Goal: Task Accomplishment & Management: Manage account settings

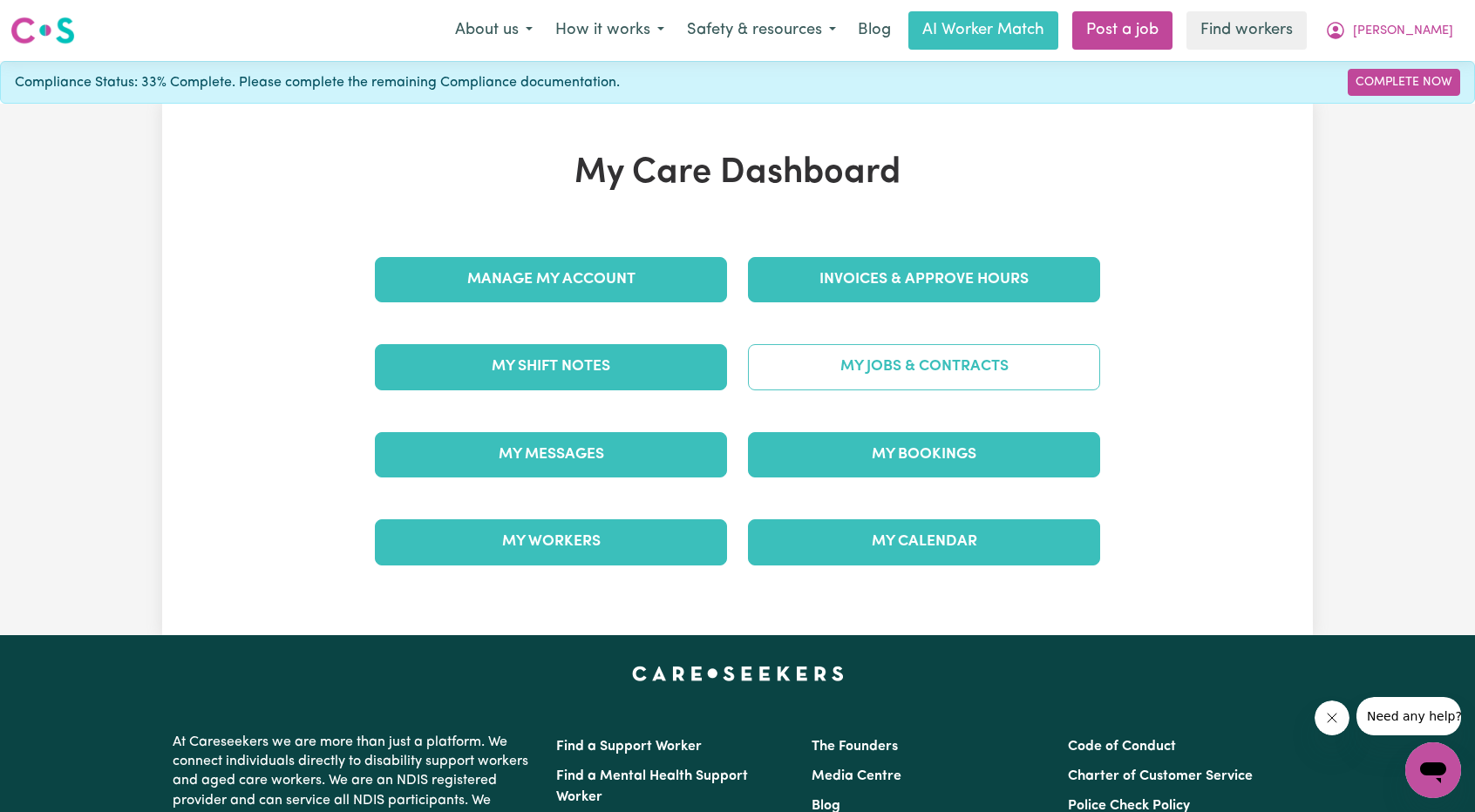
click at [940, 360] on link "My Jobs & Contracts" at bounding box center [924, 367] width 352 height 45
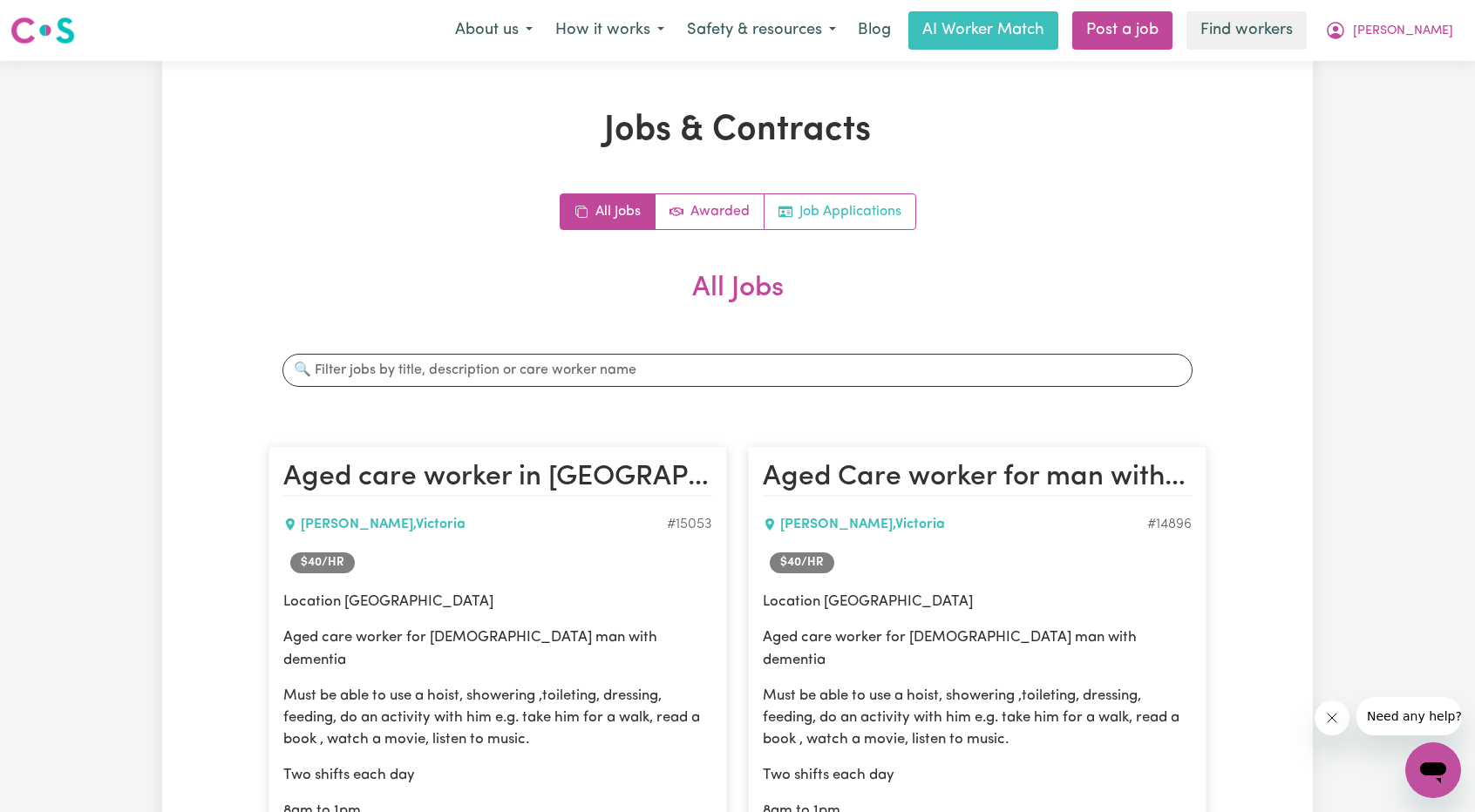
click at [828, 197] on link "Job Applications" at bounding box center [840, 211] width 151 height 35
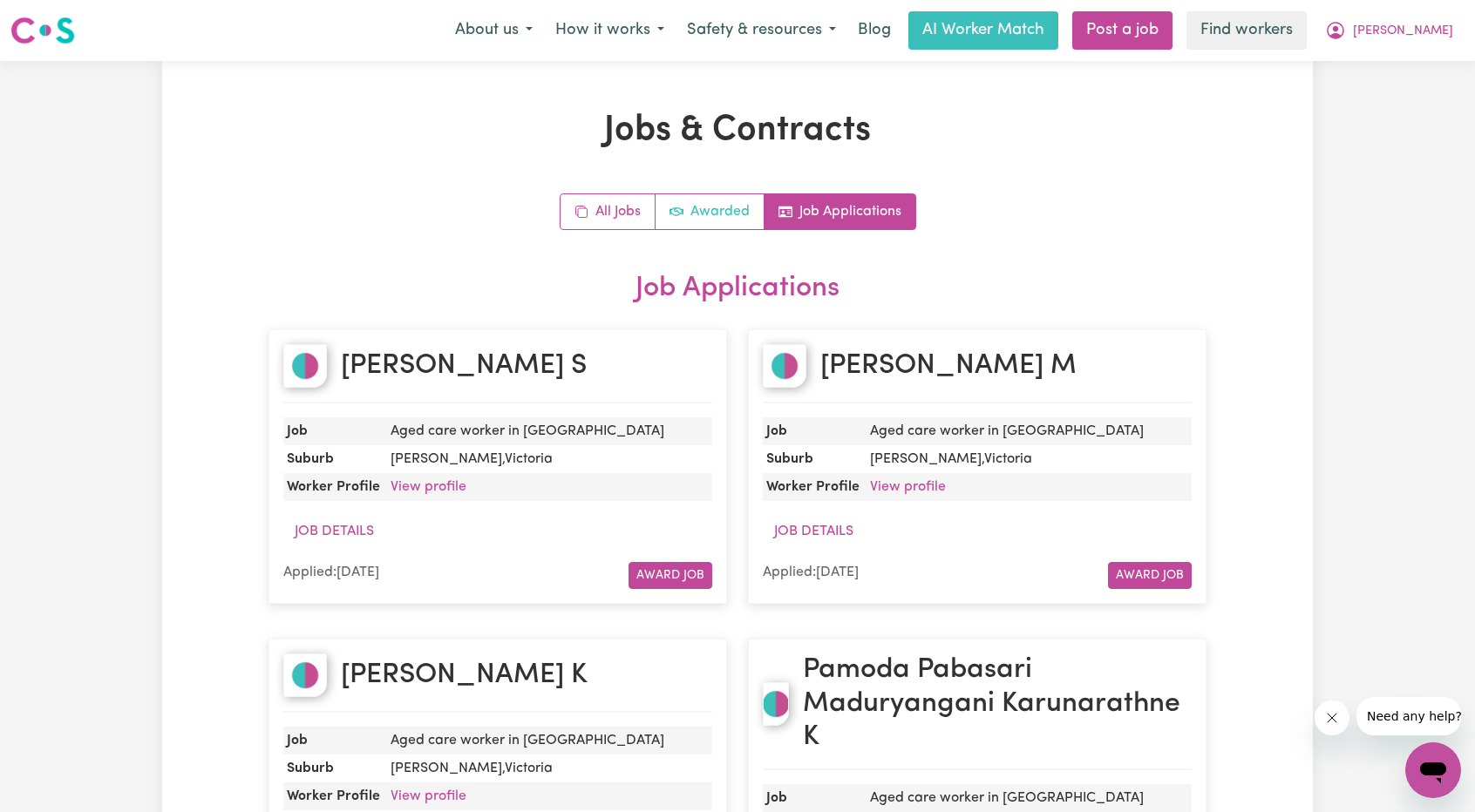
click at [728, 201] on link "Awarded" at bounding box center [709, 211] width 109 height 35
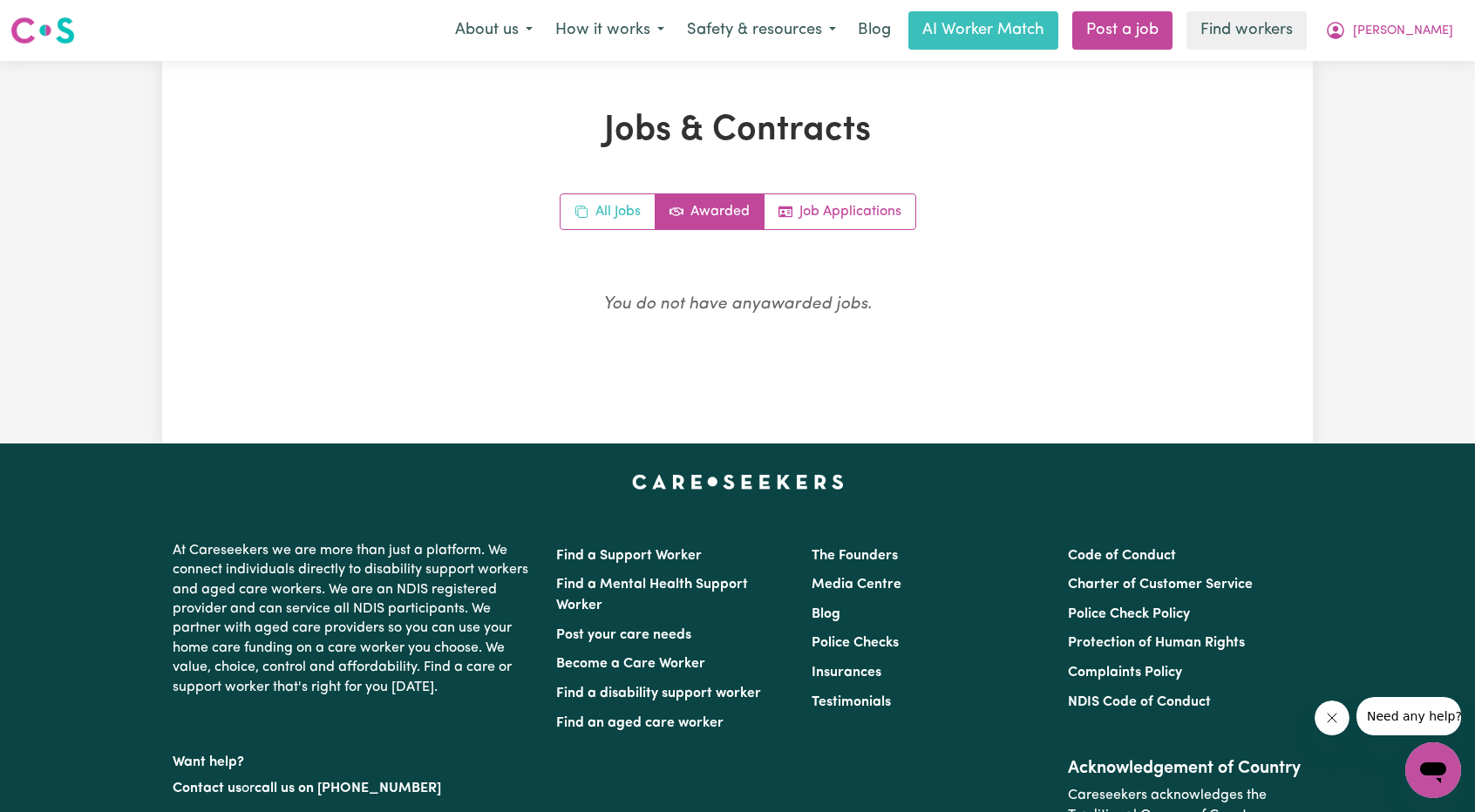
click at [578, 209] on icon "All jobs" at bounding box center [581, 211] width 14 height 14
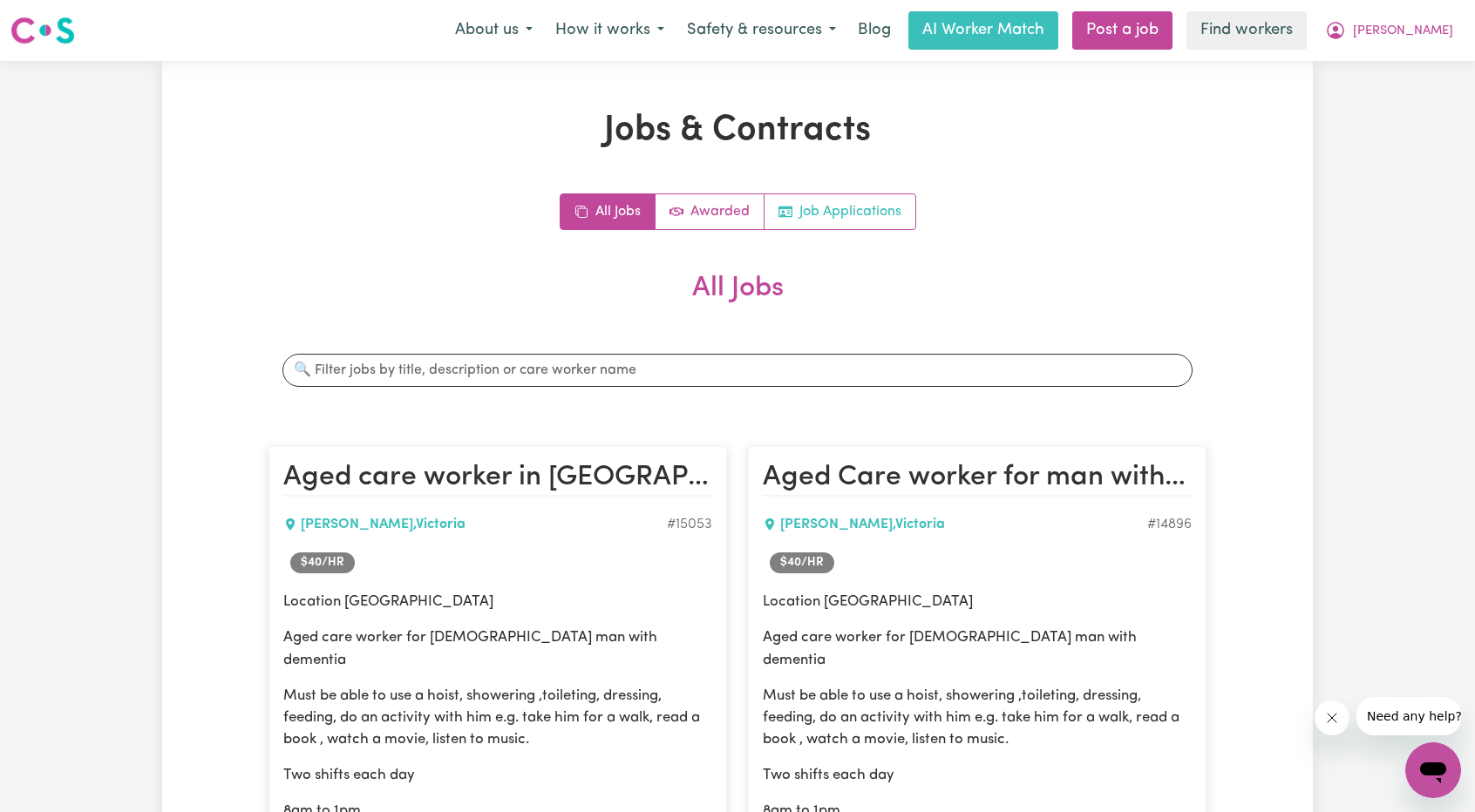
click at [872, 203] on link "Job Applications" at bounding box center [840, 211] width 151 height 35
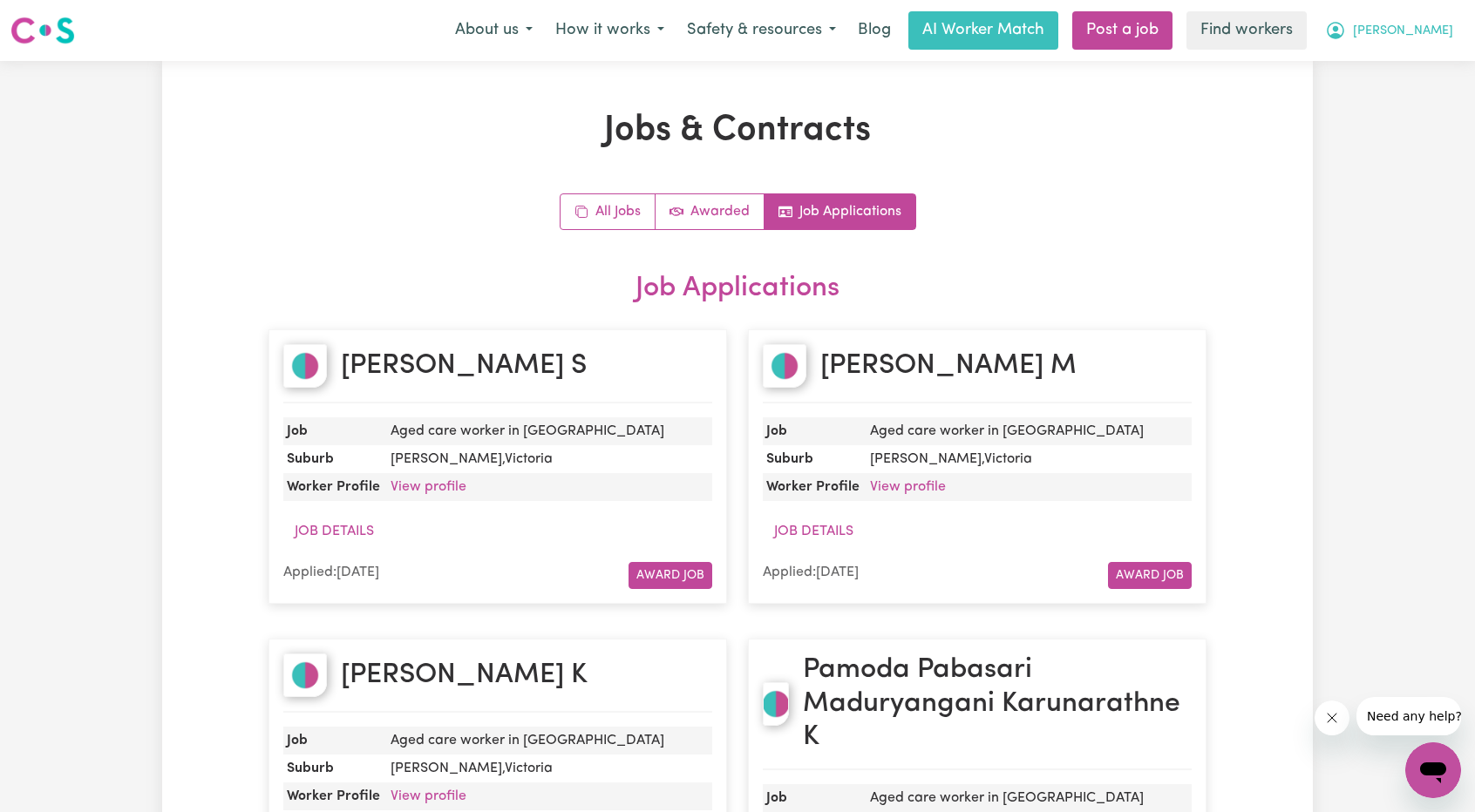
click at [1345, 30] on icon "My Account" at bounding box center [1334, 30] width 21 height 21
click at [1352, 139] on link "Logout" at bounding box center [1394, 133] width 138 height 33
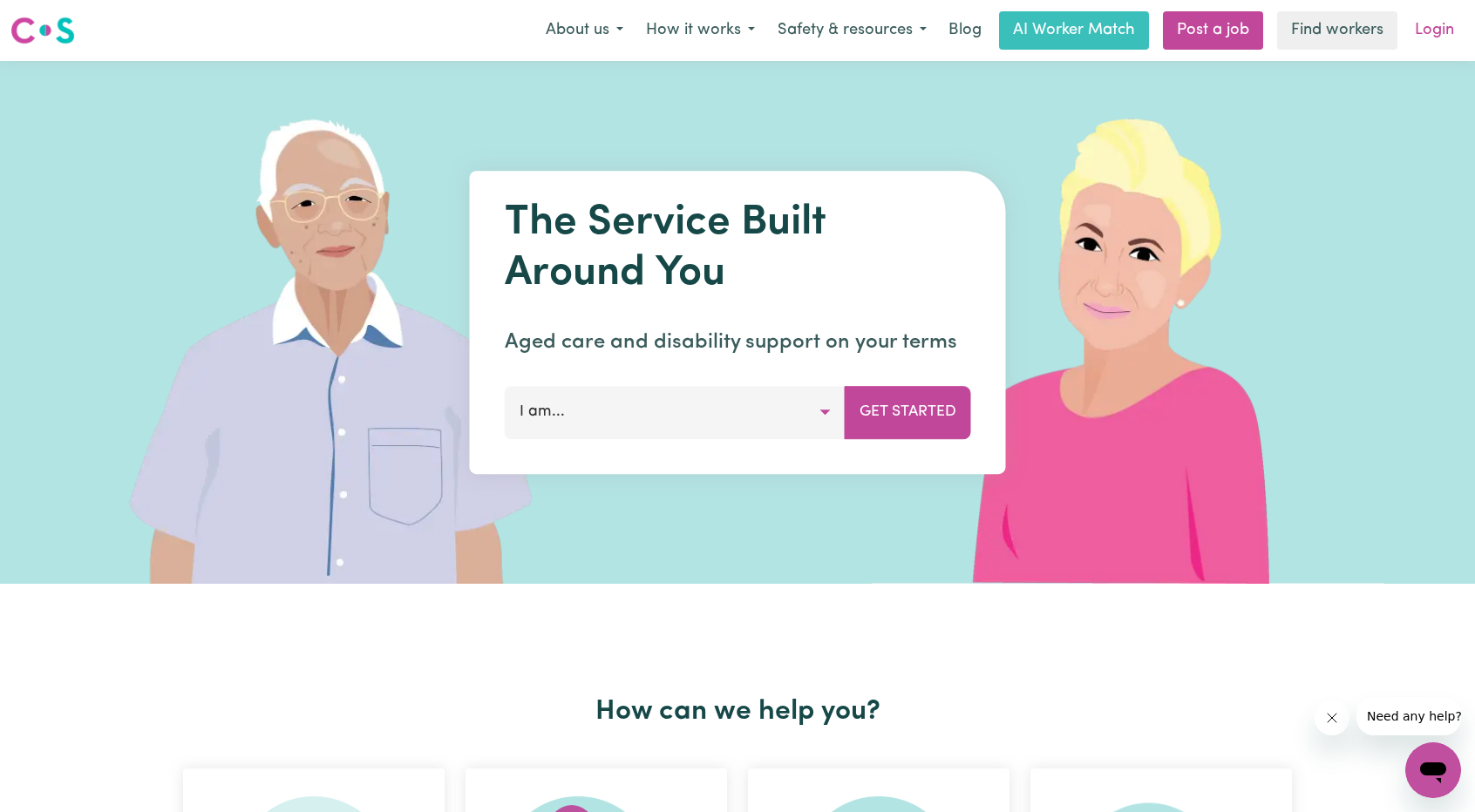
click at [1411, 28] on link "Login" at bounding box center [1434, 30] width 60 height 39
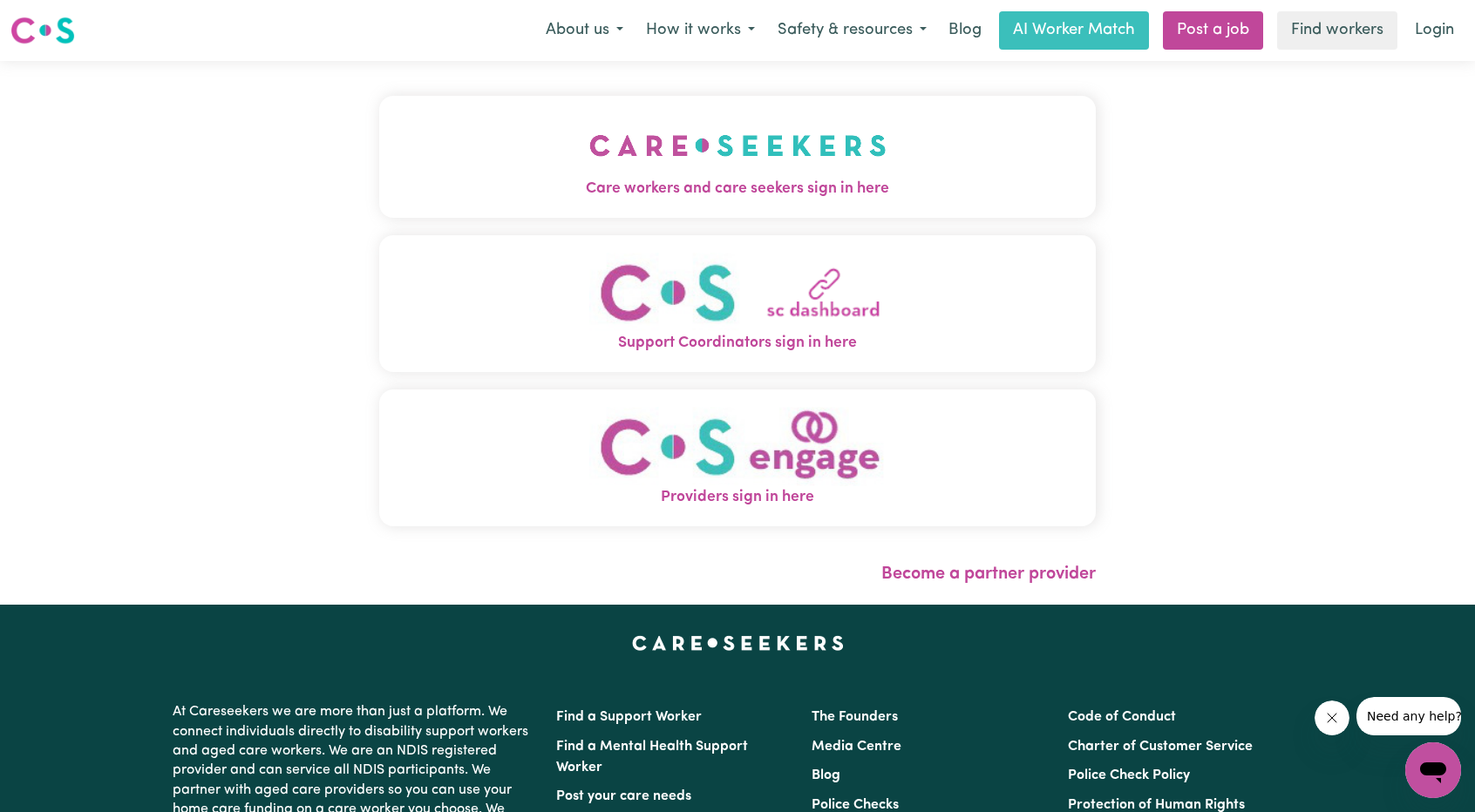
click at [608, 189] on span "Care workers and care seekers sign in here" at bounding box center [738, 188] width 717 height 23
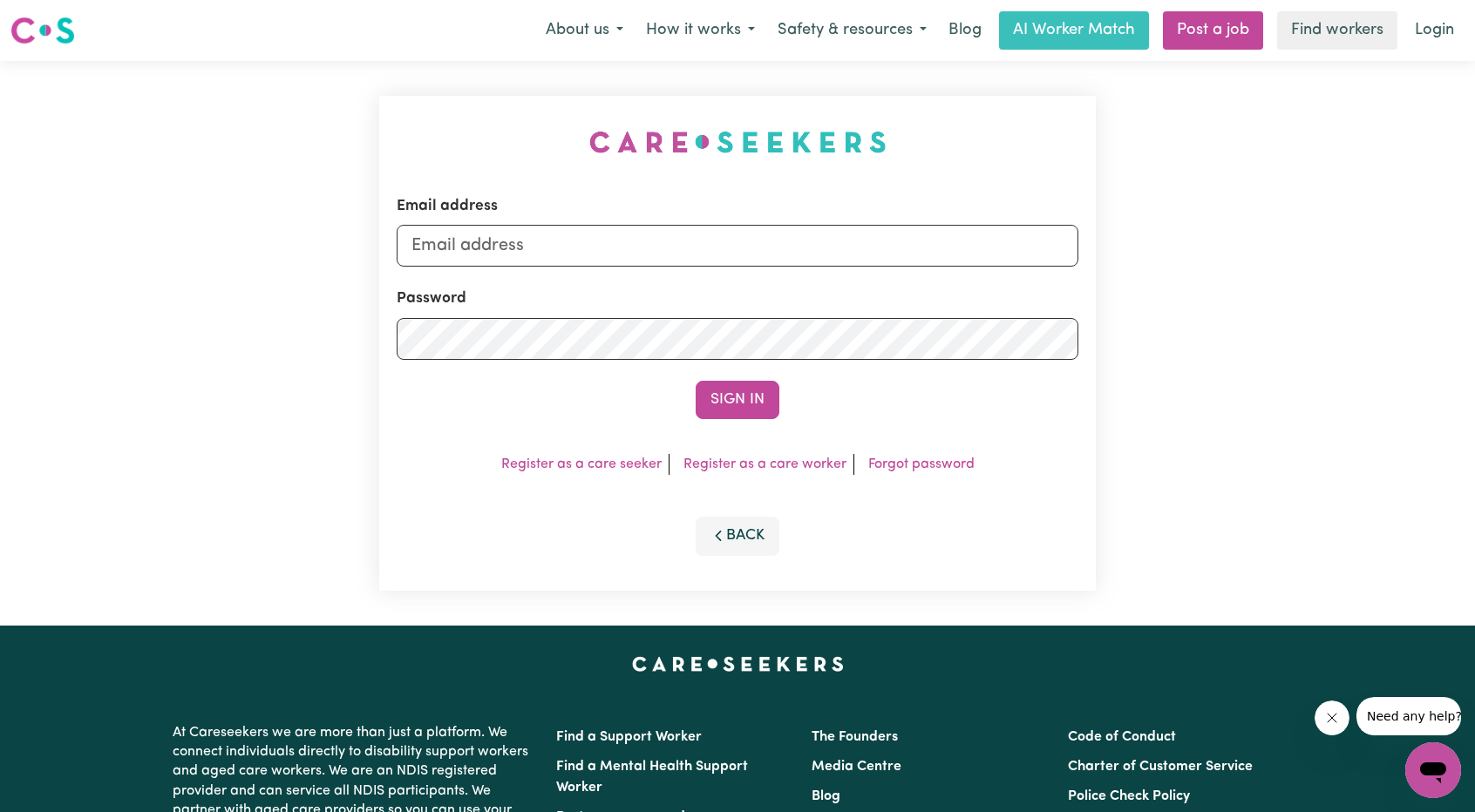
click at [777, 277] on form "Email address Password Sign In" at bounding box center [737, 307] width 682 height 224
click at [767, 264] on input "Email address" at bounding box center [737, 246] width 682 height 42
drag, startPoint x: 505, startPoint y: 255, endPoint x: 955, endPoint y: 255, distance: 450.0
click at [936, 253] on input "[EMAIL_ADDRESS][PERSON_NAME][DOMAIN_NAME]" at bounding box center [737, 246] width 682 height 42
type input "superuser~[EMAIL_ADDRESS][DOMAIN_NAME]"
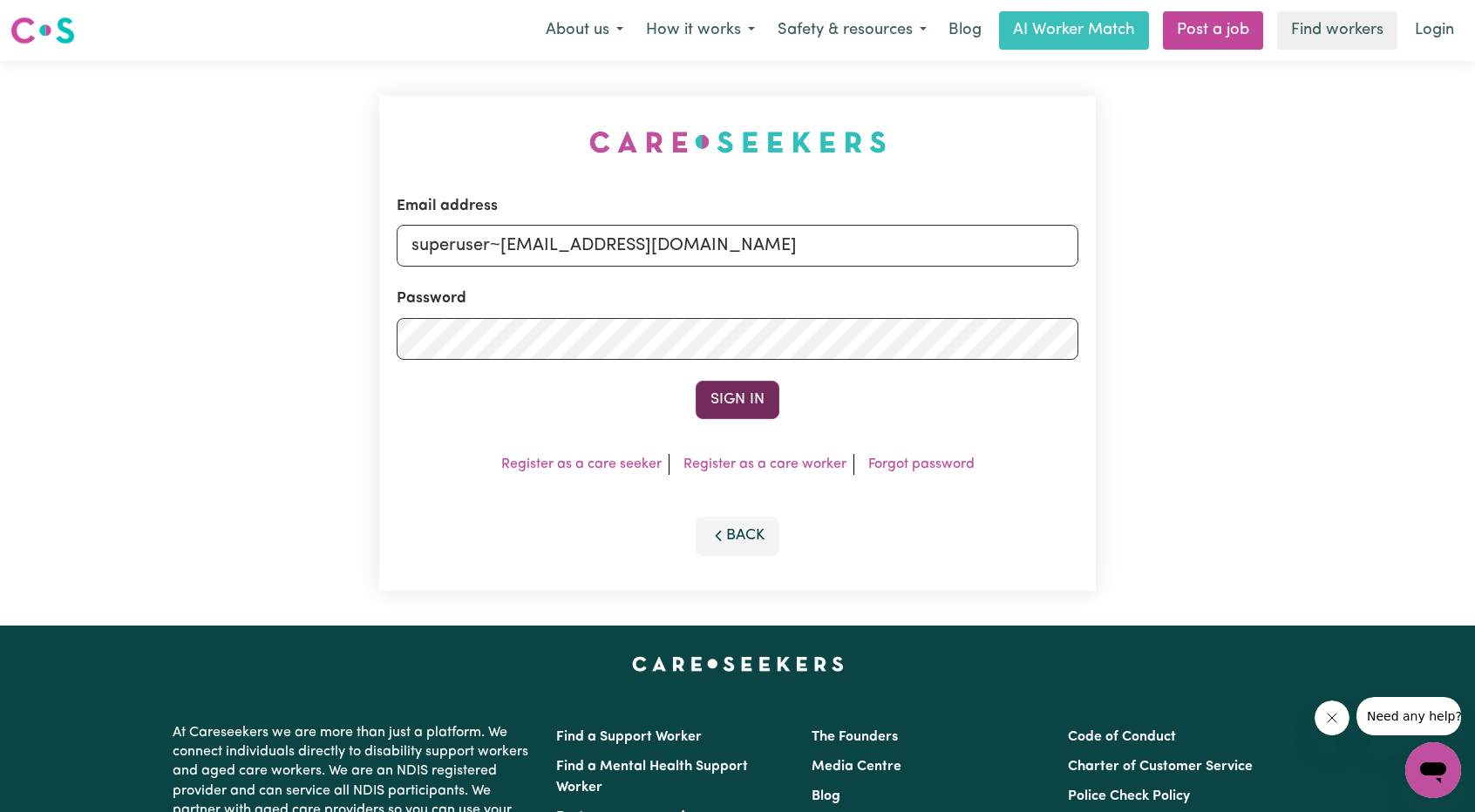
click at [753, 412] on button "Sign In" at bounding box center [737, 400] width 84 height 39
